Goal: Check status: Check status

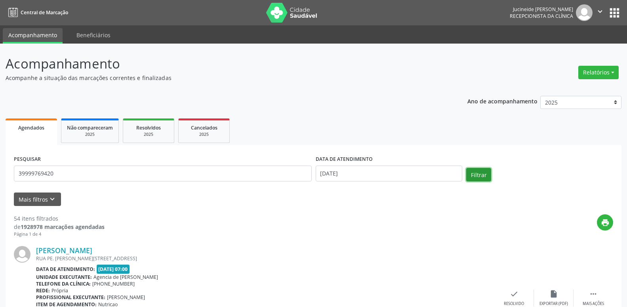
click at [475, 172] on button "Filtrar" at bounding box center [478, 174] width 25 height 13
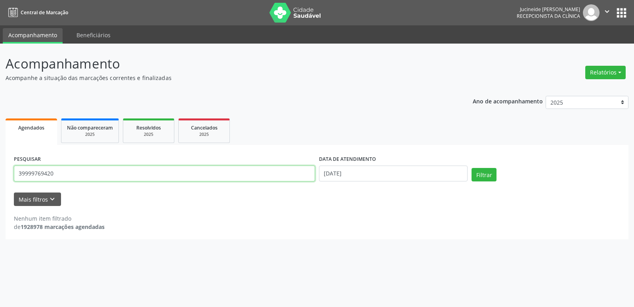
drag, startPoint x: 61, startPoint y: 173, endPoint x: 0, endPoint y: 184, distance: 62.3
click at [14, 181] on input "39999769420" at bounding box center [164, 174] width 301 height 16
click at [476, 170] on button "Filtrar" at bounding box center [483, 174] width 25 height 13
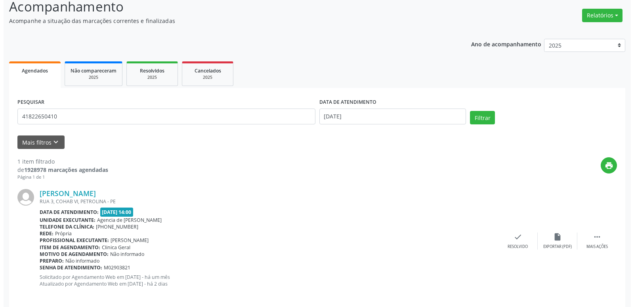
scroll to position [65, 0]
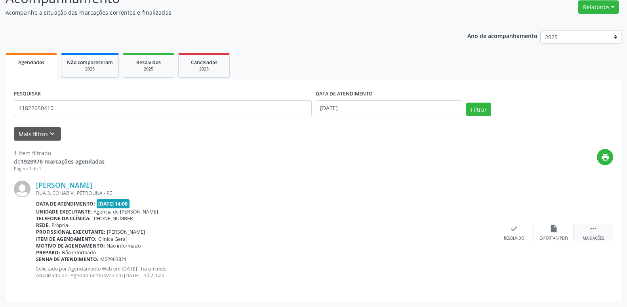
click at [594, 226] on icon "" at bounding box center [593, 228] width 9 height 9
click at [515, 236] on div "Cancelar" at bounding box center [514, 239] width 19 height 6
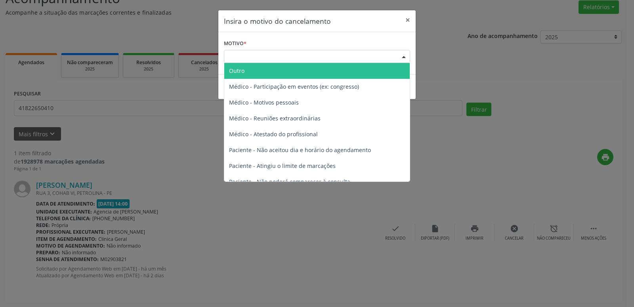
click at [267, 58] on div "Escolha o motivo" at bounding box center [317, 56] width 186 height 13
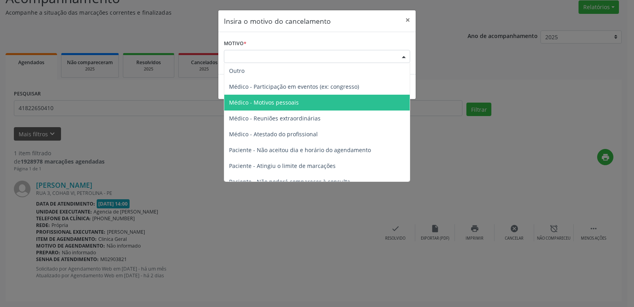
click at [269, 105] on span "Médico - Motivos pessoais" at bounding box center [264, 103] width 70 height 8
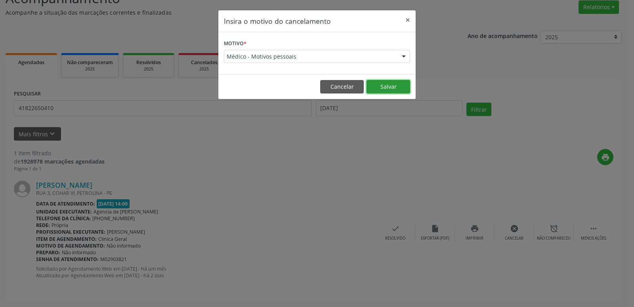
click at [390, 89] on button "Salvar" at bounding box center [388, 86] width 44 height 13
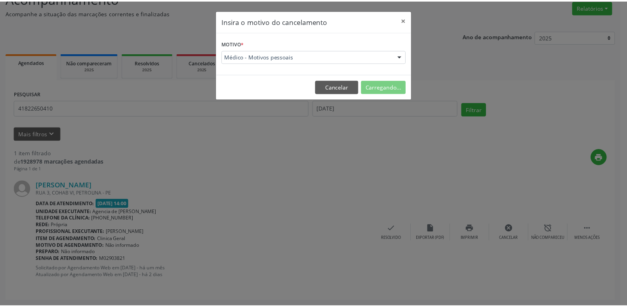
scroll to position [0, 0]
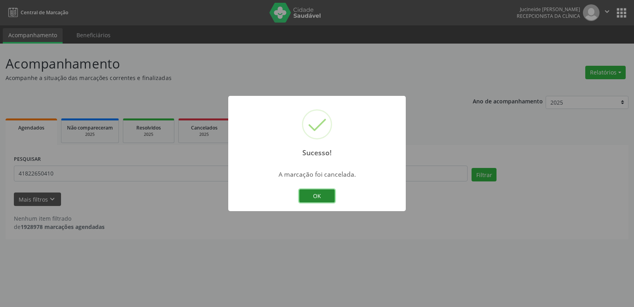
click at [315, 198] on button "OK" at bounding box center [317, 195] width 36 height 13
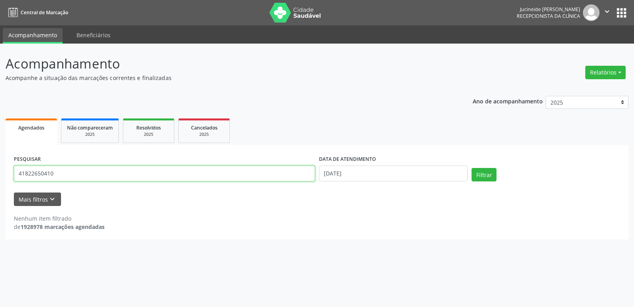
drag, startPoint x: 125, startPoint y: 177, endPoint x: 0, endPoint y: 166, distance: 125.7
click at [14, 166] on input "41822650410" at bounding box center [164, 174] width 301 height 16
click at [485, 176] on button "Filtrar" at bounding box center [483, 174] width 25 height 13
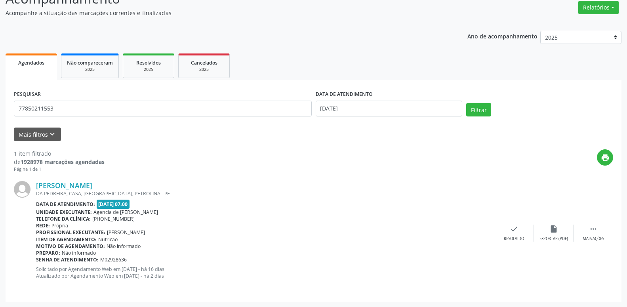
scroll to position [65, 0]
click at [594, 227] on icon "" at bounding box center [593, 228] width 9 height 9
click at [552, 233] on icon "alarm_off" at bounding box center [553, 228] width 9 height 9
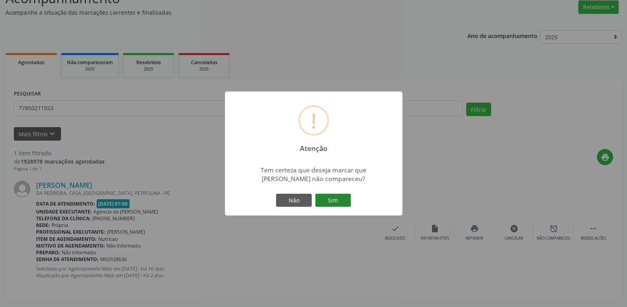
click at [343, 203] on button "Sim" at bounding box center [333, 200] width 36 height 13
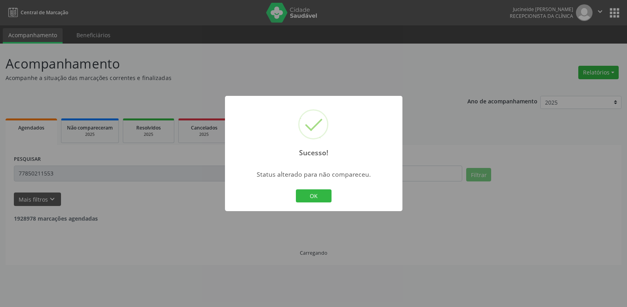
scroll to position [0, 0]
click at [325, 200] on button "OK" at bounding box center [317, 195] width 36 height 13
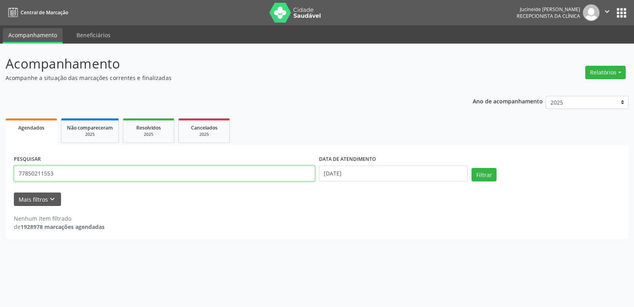
drag, startPoint x: 118, startPoint y: 168, endPoint x: 0, endPoint y: 181, distance: 118.4
click at [14, 181] on input "77850211553" at bounding box center [164, 174] width 301 height 16
type input "00632231556"
click at [490, 169] on button "Filtrar" at bounding box center [483, 174] width 25 height 13
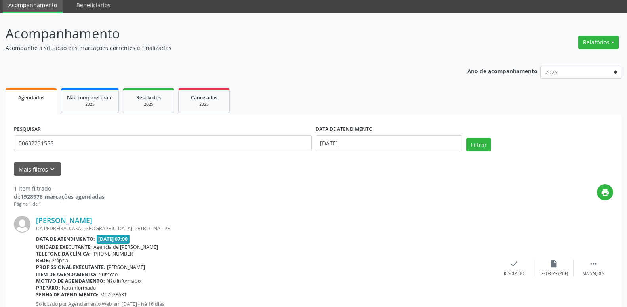
scroll to position [40, 0]
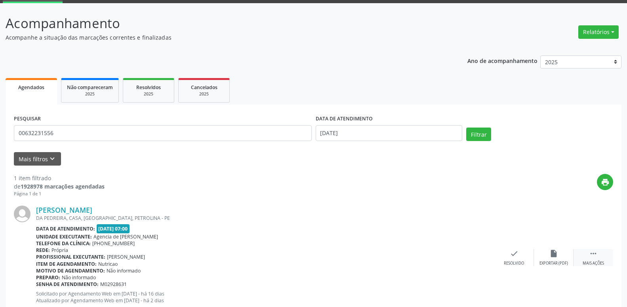
click at [593, 254] on icon "" at bounding box center [593, 253] width 9 height 9
click at [564, 261] on div "Não compareceu" at bounding box center [554, 264] width 34 height 6
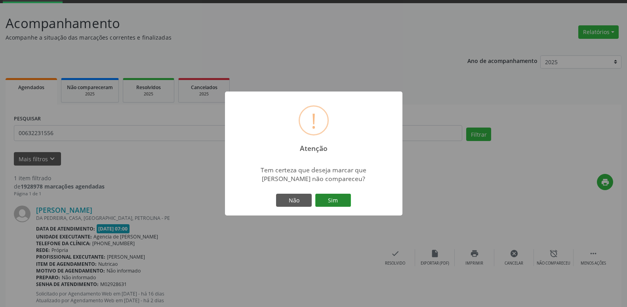
click at [338, 198] on button "Sim" at bounding box center [333, 200] width 36 height 13
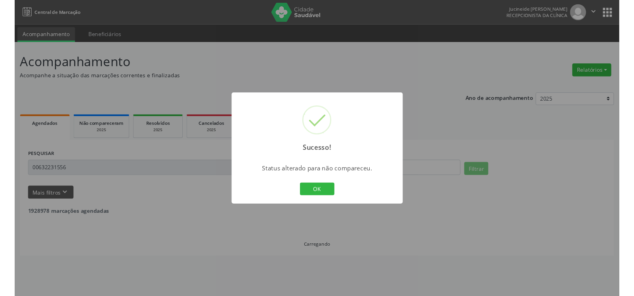
scroll to position [0, 0]
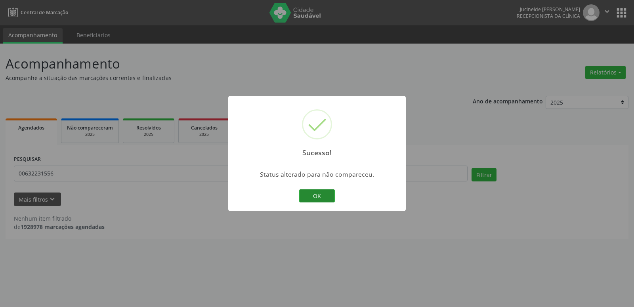
click at [316, 193] on button "OK" at bounding box center [317, 195] width 36 height 13
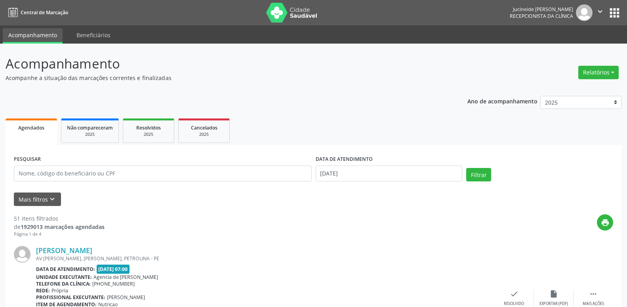
type input "00632231556"
